Goal: Navigation & Orientation: Find specific page/section

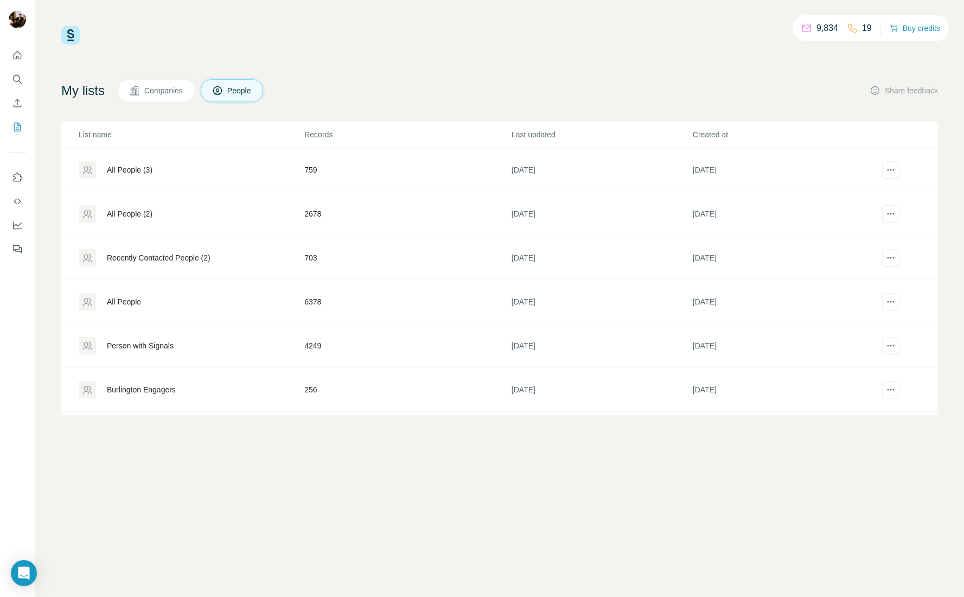
click at [512, 73] on div "9,834 19 Buy credits My lists Companies People Share feedback List name Records…" at bounding box center [499, 220] width 876 height 388
click at [525, 80] on div "My lists Companies People Share feedback" at bounding box center [499, 90] width 876 height 23
click at [552, 73] on div "9,834 19 Buy credits My lists Companies People Share feedback List name Records…" at bounding box center [499, 220] width 876 height 388
click at [592, 86] on div "My lists Companies People Share feedback" at bounding box center [499, 90] width 876 height 23
drag, startPoint x: 834, startPoint y: 28, endPoint x: 820, endPoint y: 27, distance: 13.6
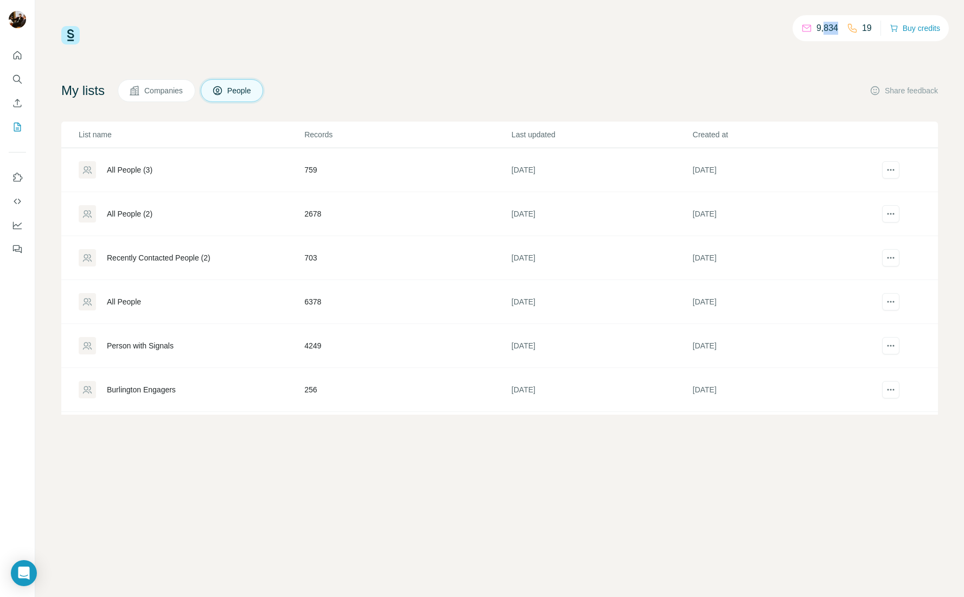
click at [820, 27] on p "9,834" at bounding box center [827, 28] width 22 height 13
click at [819, 27] on p "9,834" at bounding box center [827, 28] width 22 height 13
click at [20, 225] on icon "Dashboard" at bounding box center [17, 225] width 11 height 11
